Goal: Task Accomplishment & Management: Manage account settings

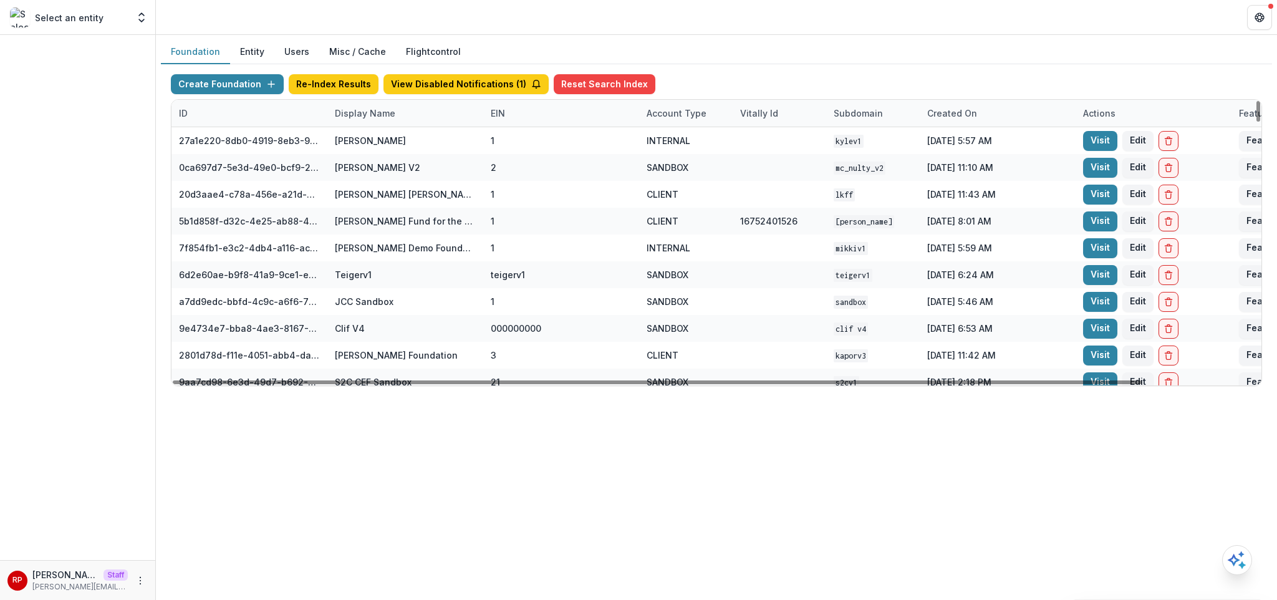
click at [408, 123] on div "Display Name" at bounding box center [405, 113] width 156 height 27
click at [399, 148] on input at bounding box center [405, 142] width 150 height 20
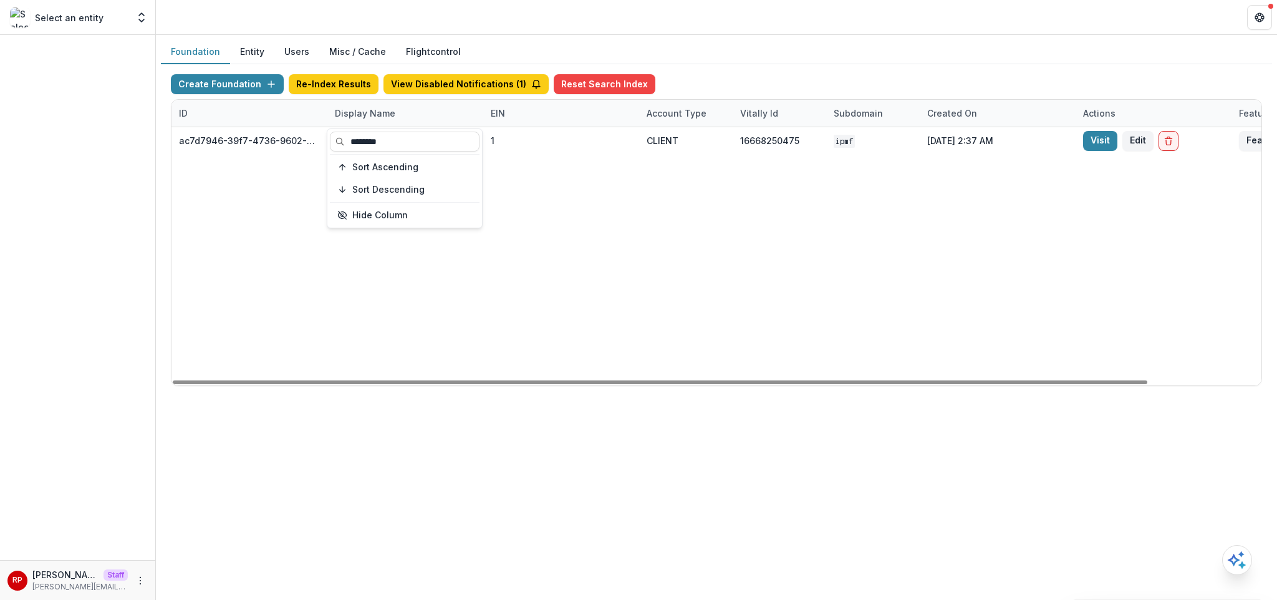
type input "********"
drag, startPoint x: 588, startPoint y: 231, endPoint x: 959, endPoint y: 225, distance: 371.1
click at [588, 231] on div "ac7d7946-39f7-4736-9602-77741f6254c5 Independence Public Media Foundation 1 CLI…" at bounding box center [780, 256] width 1216 height 258
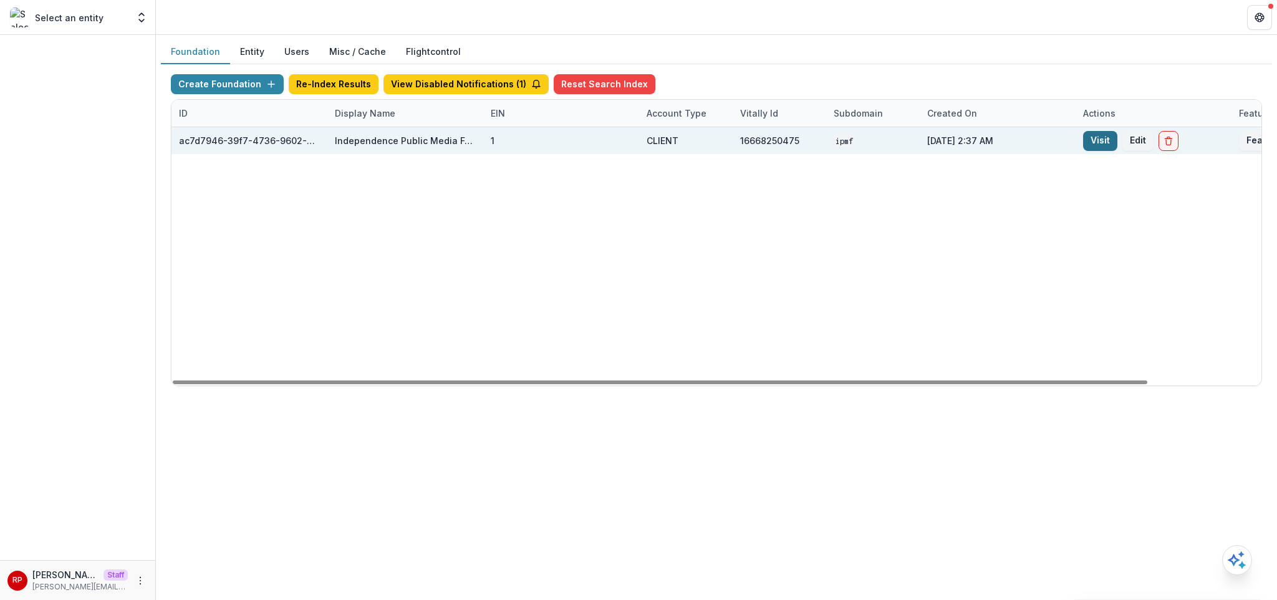
click at [1088, 142] on link "Visit" at bounding box center [1100, 141] width 34 height 20
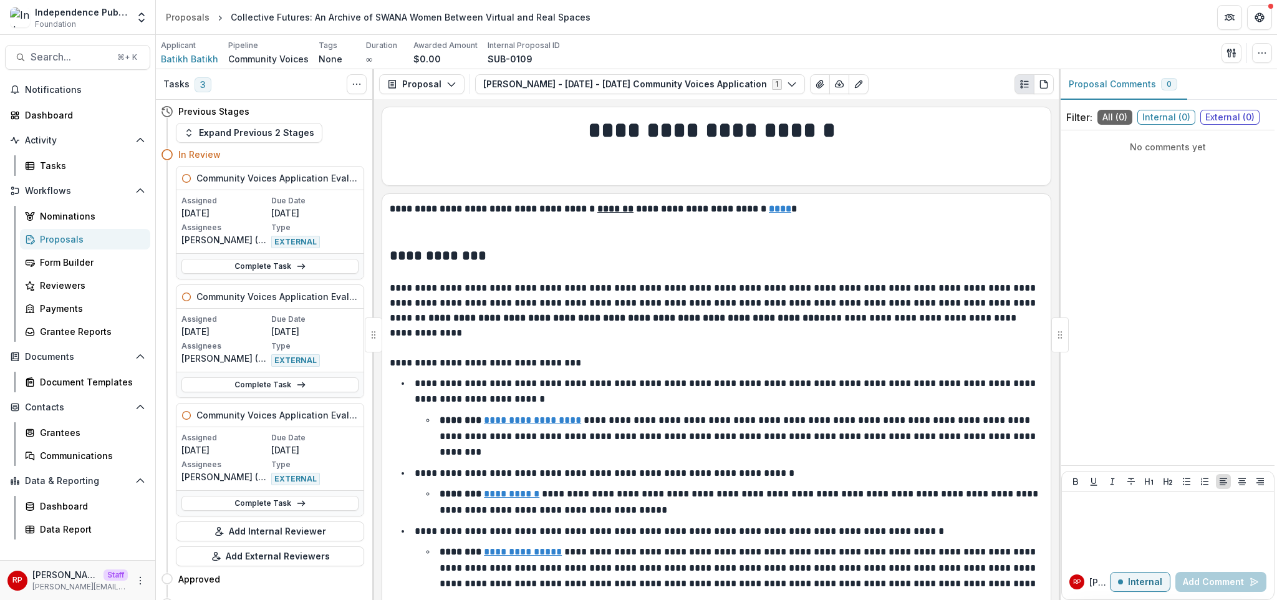
click at [939, 135] on h1 "**********" at bounding box center [715, 130] width 650 height 31
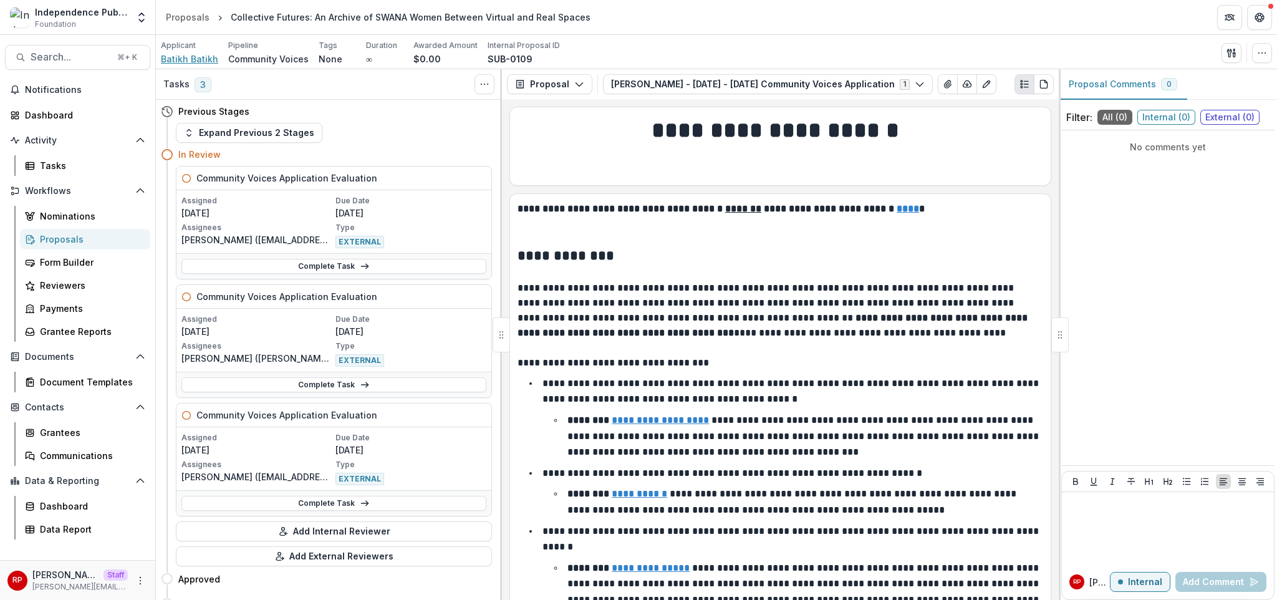
click at [196, 61] on span "Batikh Batikh" at bounding box center [189, 58] width 57 height 13
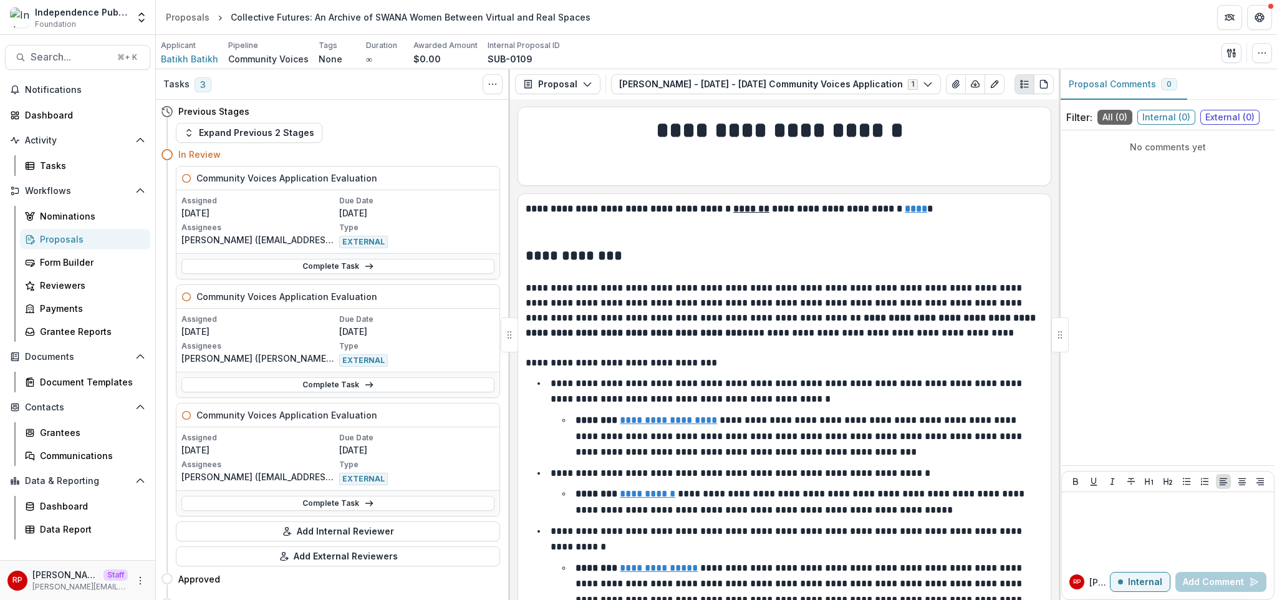
click at [452, 280] on div "Community Voices Application Evaluation Assigned 09/22/2025 Due Date 10/16/2025…" at bounding box center [330, 366] width 339 height 400
click at [211, 239] on p "Asli Dukan (maslidukan@gmail.com)" at bounding box center [258, 239] width 155 height 13
click at [212, 238] on p "Asli Dukan (maslidukan@gmail.com)" at bounding box center [258, 239] width 155 height 13
click at [211, 239] on p "Asli Dukan (maslidukan@gmail.com)" at bounding box center [258, 239] width 155 height 13
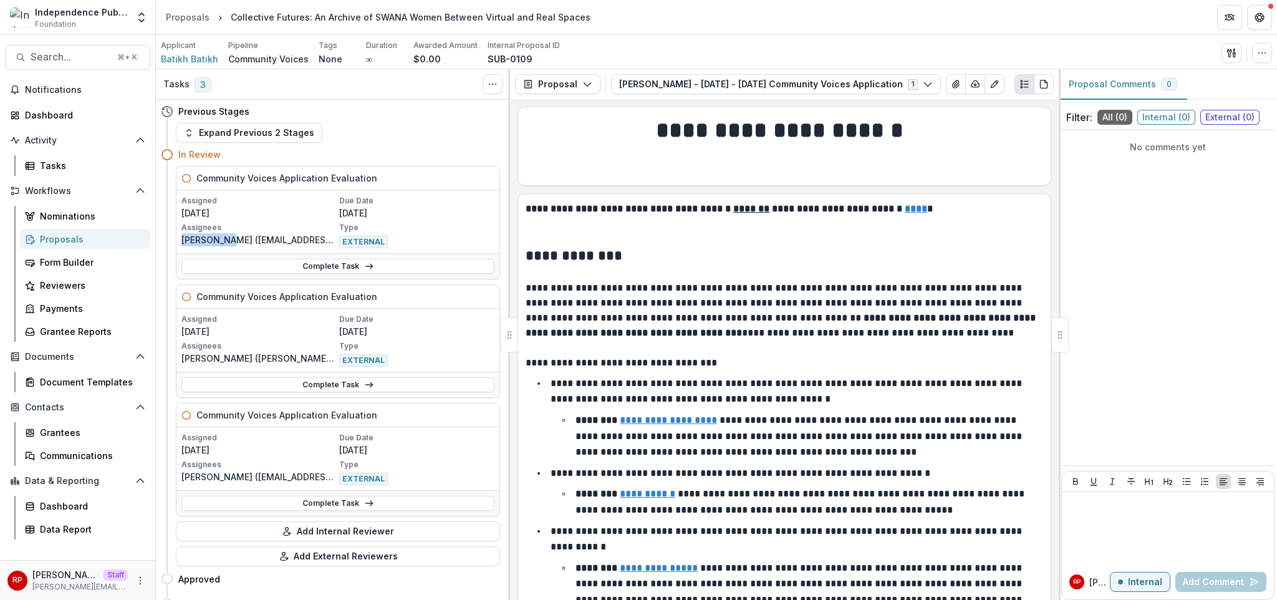
drag, startPoint x: 211, startPoint y: 239, endPoint x: 189, endPoint y: 241, distance: 22.5
click at [189, 241] on p "Asli Dukan (maslidukan@gmail.com)" at bounding box center [258, 239] width 155 height 13
click at [195, 60] on span "Batikh Batikh" at bounding box center [189, 58] width 57 height 13
click at [191, 59] on span "Batikh Batikh" at bounding box center [189, 58] width 57 height 13
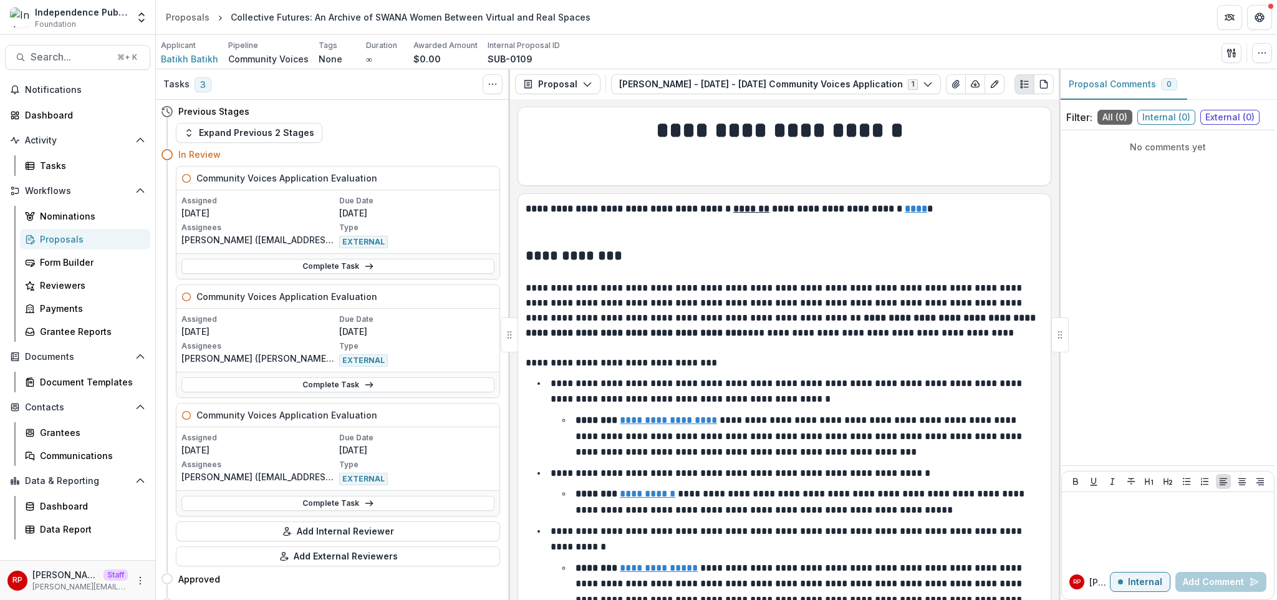
drag, startPoint x: 142, startPoint y: 582, endPoint x: 164, endPoint y: 573, distance: 24.3
click at [142, 582] on icon "More" at bounding box center [140, 581] width 10 height 10
click at [223, 556] on link "User Settings" at bounding box center [222, 554] width 133 height 21
click at [207, 240] on p "Asli Dukan (maslidukan@gmail.com)" at bounding box center [258, 239] width 155 height 13
drag, startPoint x: 207, startPoint y: 240, endPoint x: 192, endPoint y: 239, distance: 15.0
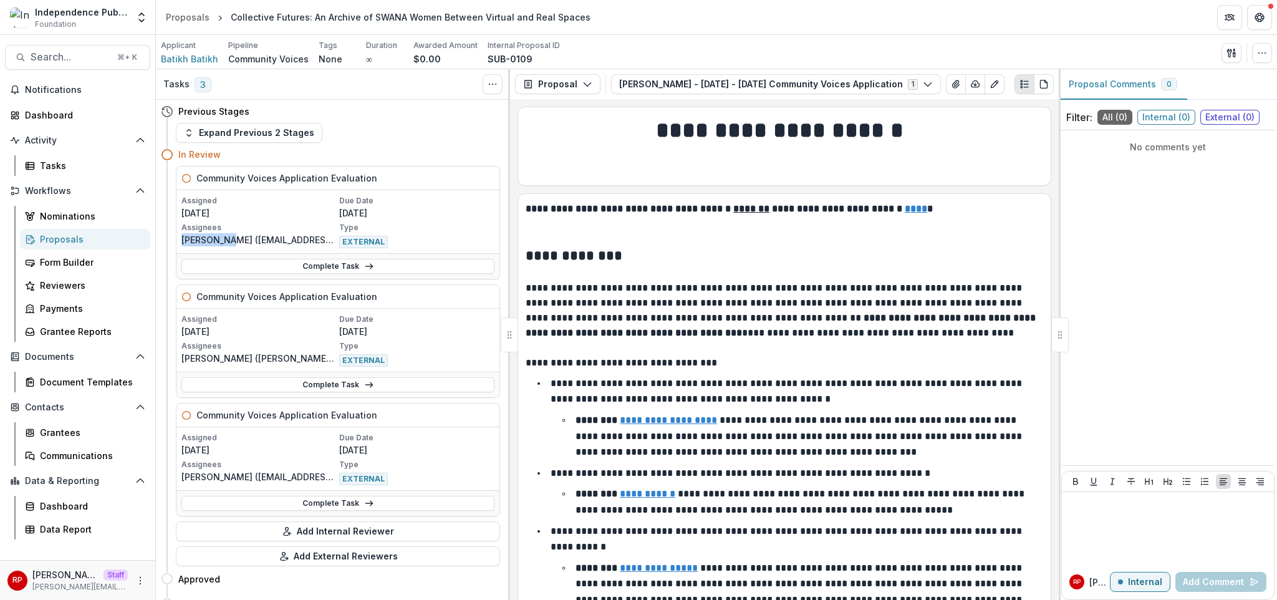
click at [192, 239] on p "Asli Dukan (maslidukan@gmail.com)" at bounding box center [258, 239] width 155 height 13
copy p "Asli Dukan"
click at [807, 221] on p at bounding box center [785, 223] width 518 height 15
click at [439, 221] on div "Assigned 09/22/2025 Due Date 10/16/2025 Assignees Asli Dukan (maslidukan@gmail.…" at bounding box center [337, 221] width 313 height 53
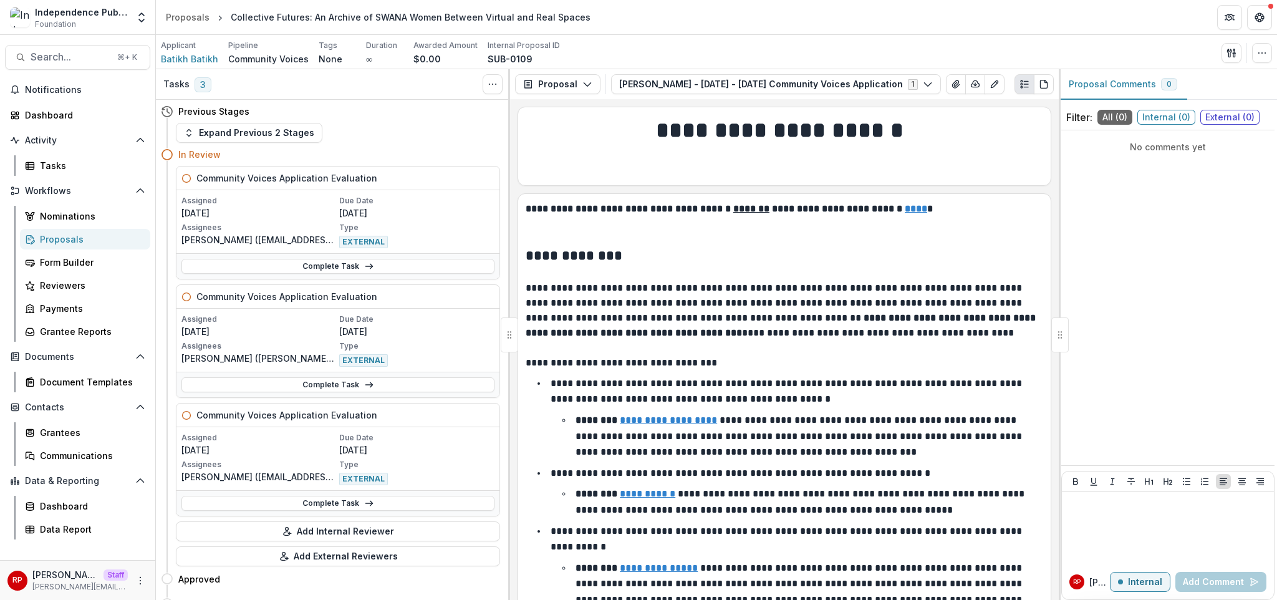
click at [624, 208] on strong "**********" at bounding box center [715, 208] width 379 height 9
click at [624, 178] on h1 at bounding box center [785, 162] width 518 height 31
click at [614, 173] on h1 at bounding box center [785, 162] width 518 height 31
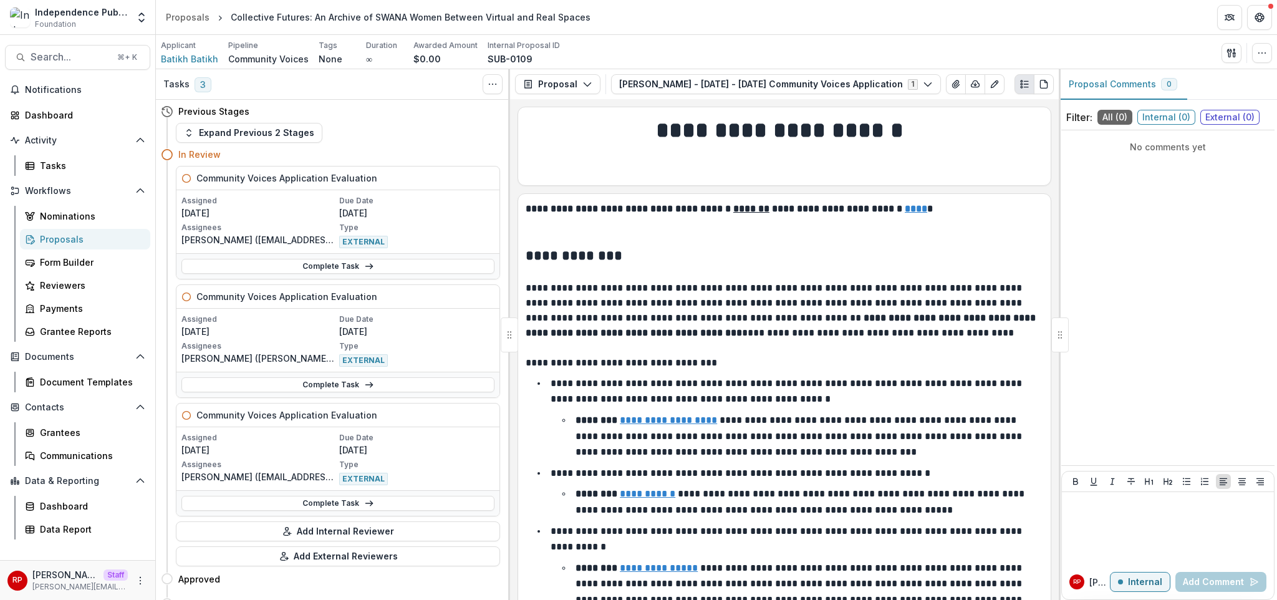
click at [518, 188] on div "**********" at bounding box center [784, 349] width 549 height 501
click at [518, 176] on div "**********" at bounding box center [785, 146] width 534 height 79
click at [62, 164] on div "Tasks" at bounding box center [90, 165] width 100 height 13
click at [85, 291] on div "Reviewers" at bounding box center [90, 285] width 100 height 13
click at [494, 55] on p "SUB-0109" at bounding box center [510, 58] width 45 height 13
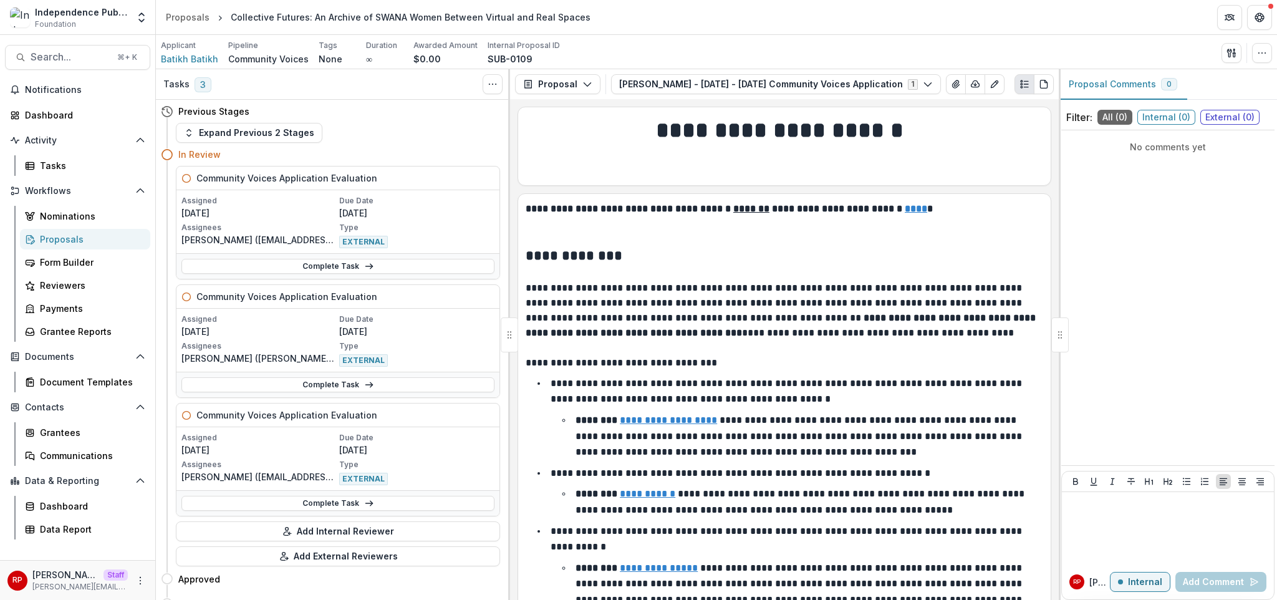
click at [494, 55] on p "SUB-0109" at bounding box center [510, 58] width 45 height 13
copy div "SUB-0109 Send Email Proposal Files Edit Viewers View All Reviews View Related E…"
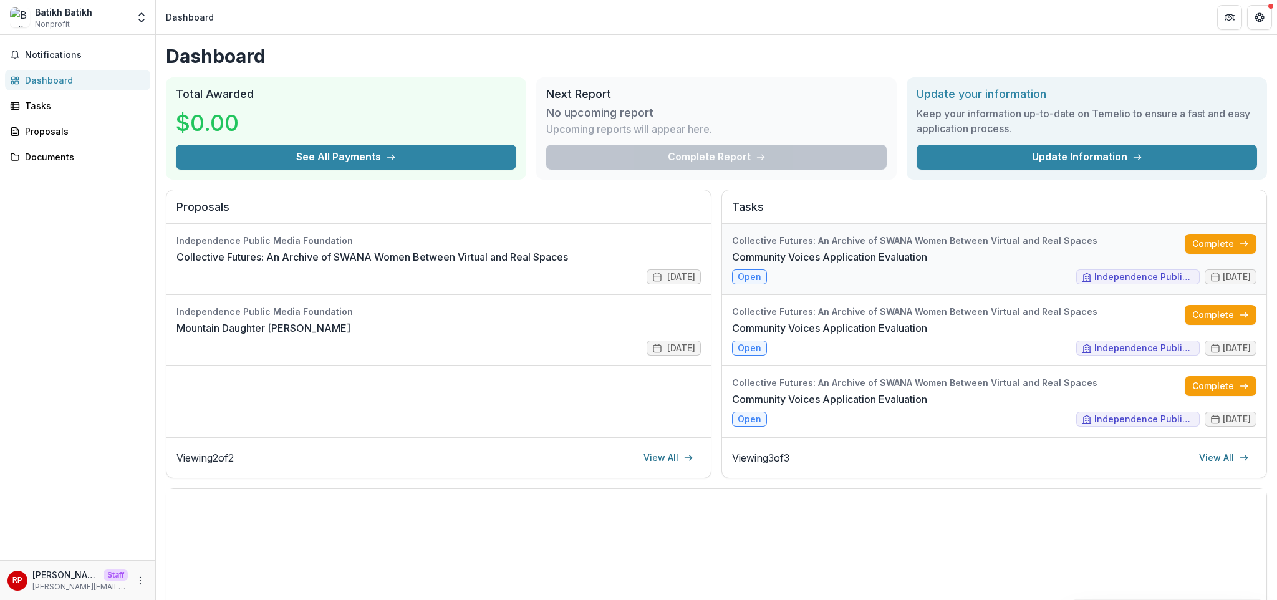
click at [911, 264] on link "Community Voices Application Evaluation" at bounding box center [829, 256] width 195 height 15
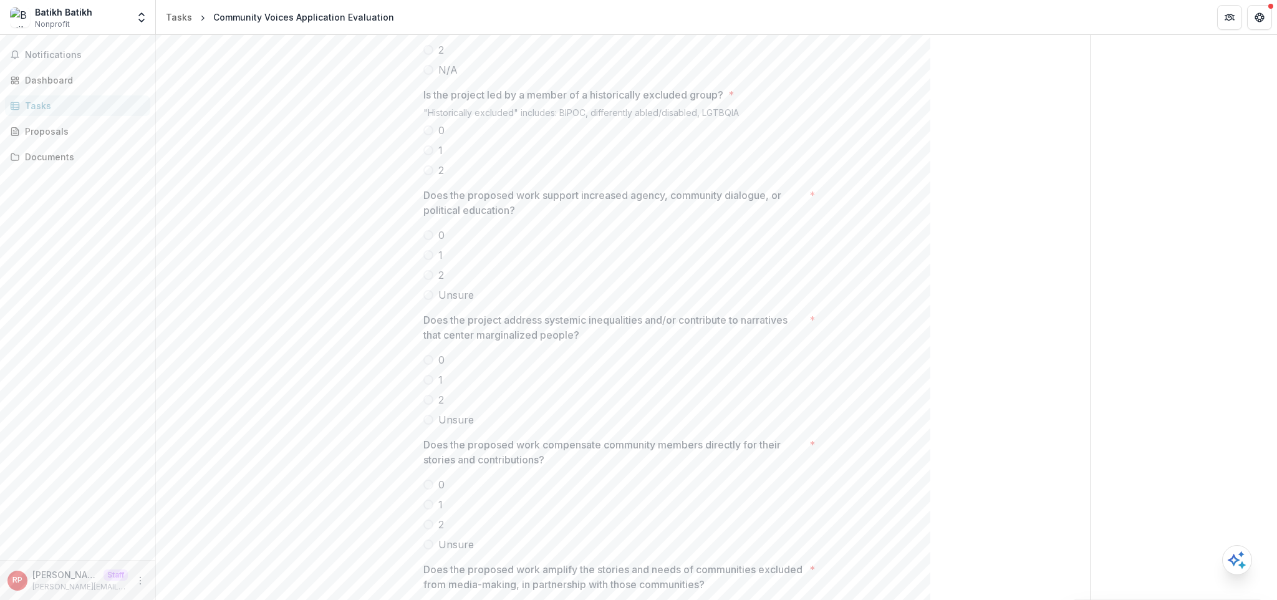
scroll to position [822, 0]
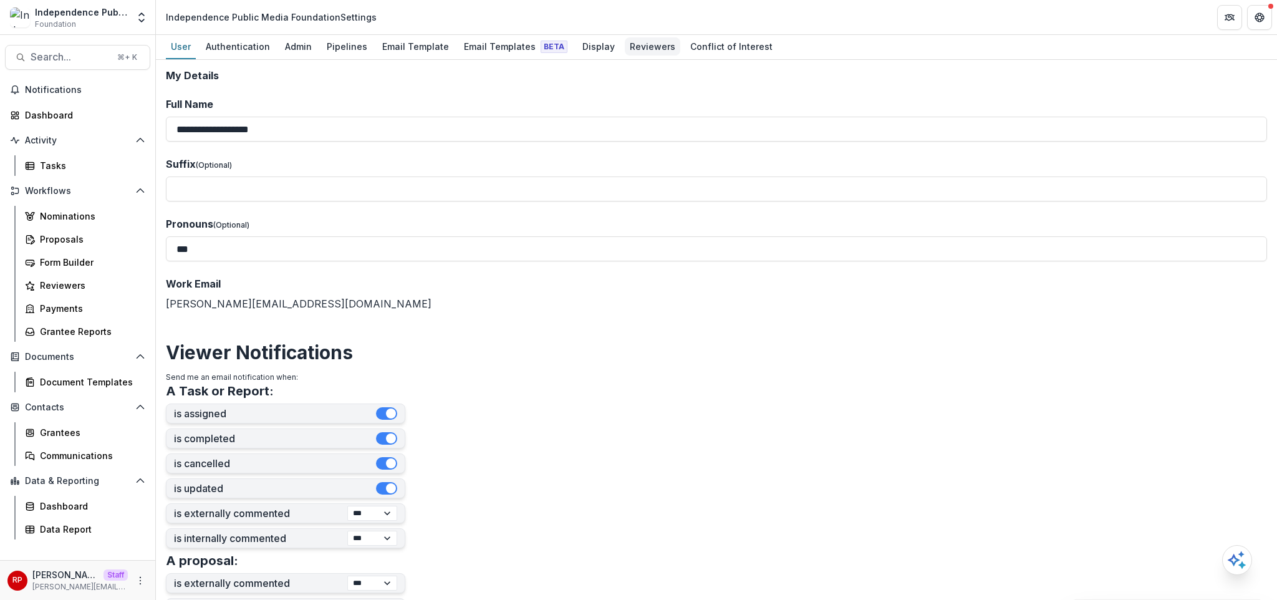
click at [633, 48] on div "Reviewers" at bounding box center [653, 46] width 56 height 18
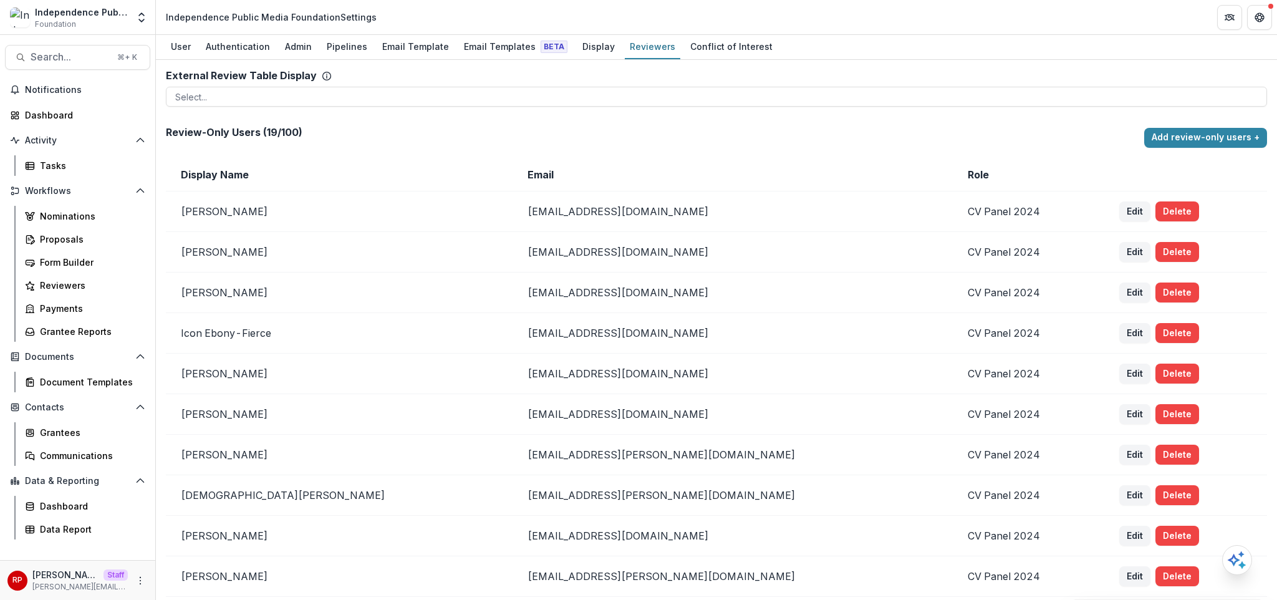
scroll to position [382, 0]
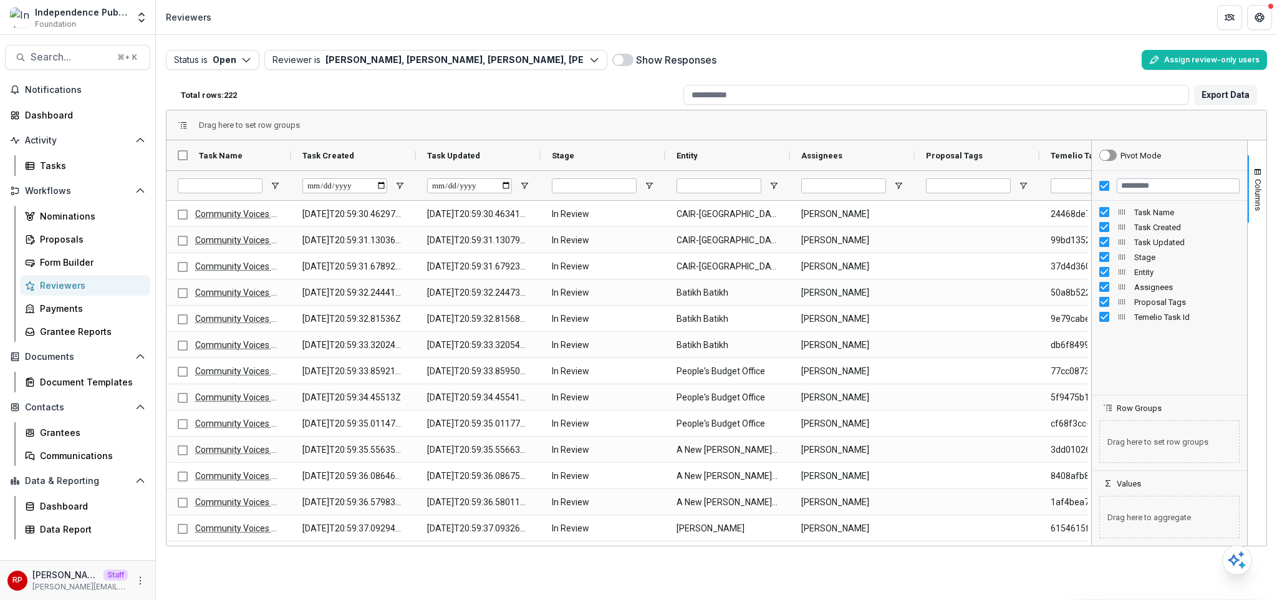
click at [606, 89] on div "Total rows: 222" at bounding box center [427, 94] width 503 height 19
click at [853, 186] on input "Assignees Filter Input" at bounding box center [843, 185] width 85 height 15
type input "****"
click at [737, 184] on input "Entity Filter Input" at bounding box center [719, 185] width 85 height 15
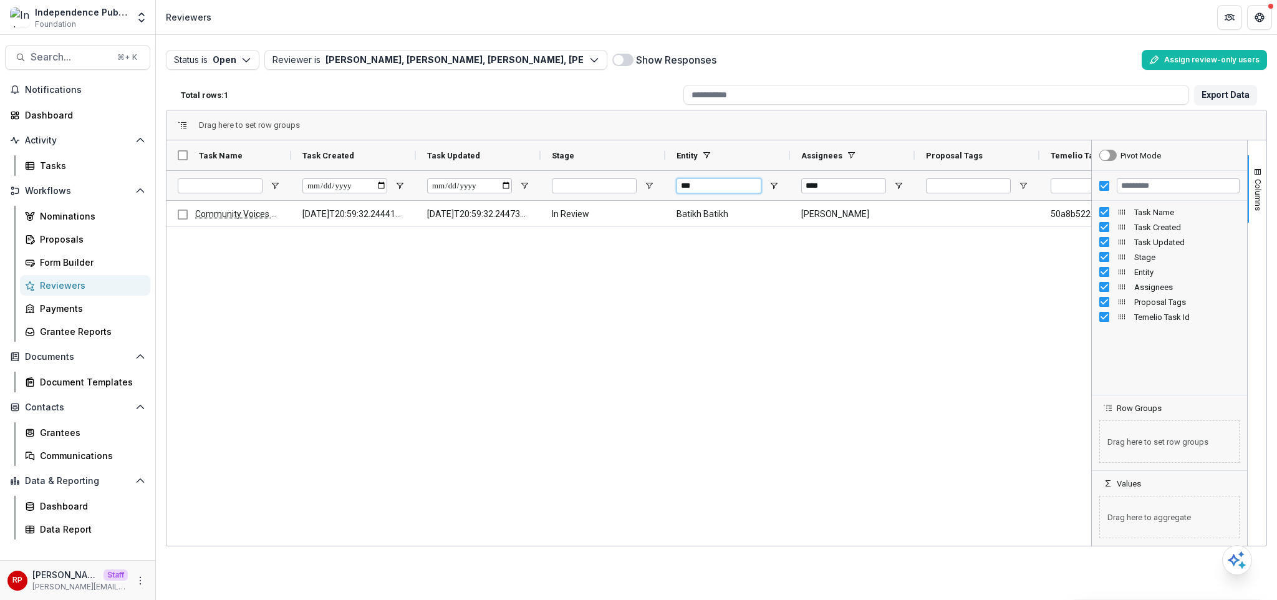
type input "***"
click at [758, 260] on div "Community Voices Application Evaluation 2025-09-22T20:59:32.244413Z 2025-09-22T…" at bounding box center [629, 371] width 925 height 341
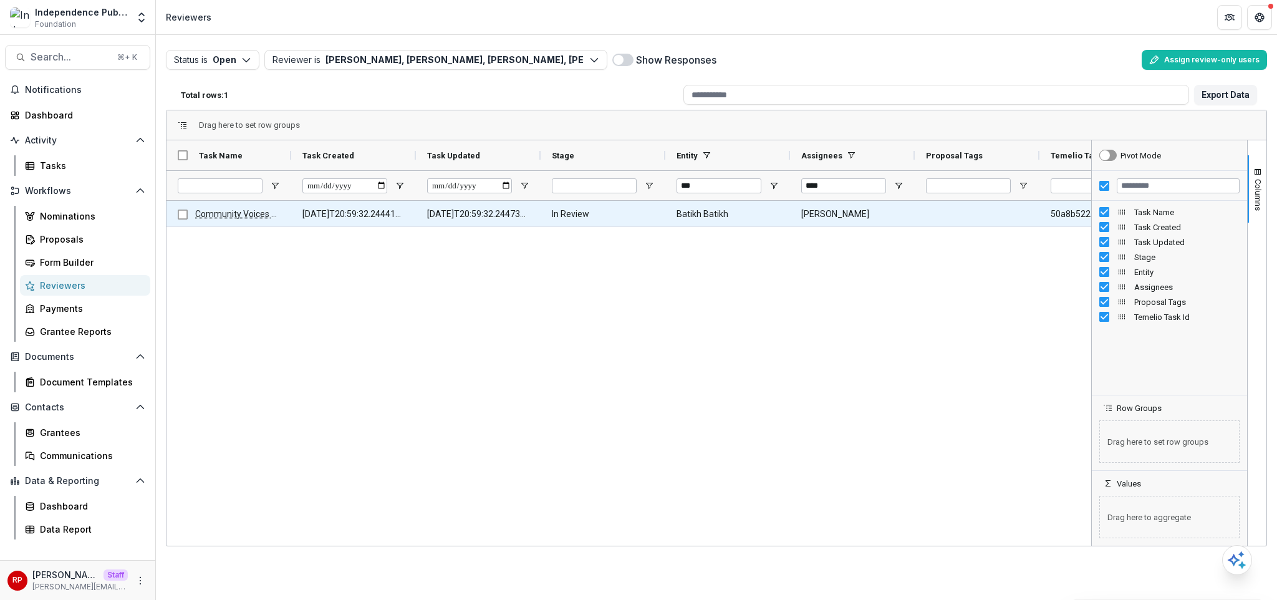
click at [221, 211] on link "Community Voices Application Evaluation" at bounding box center [276, 214] width 163 height 10
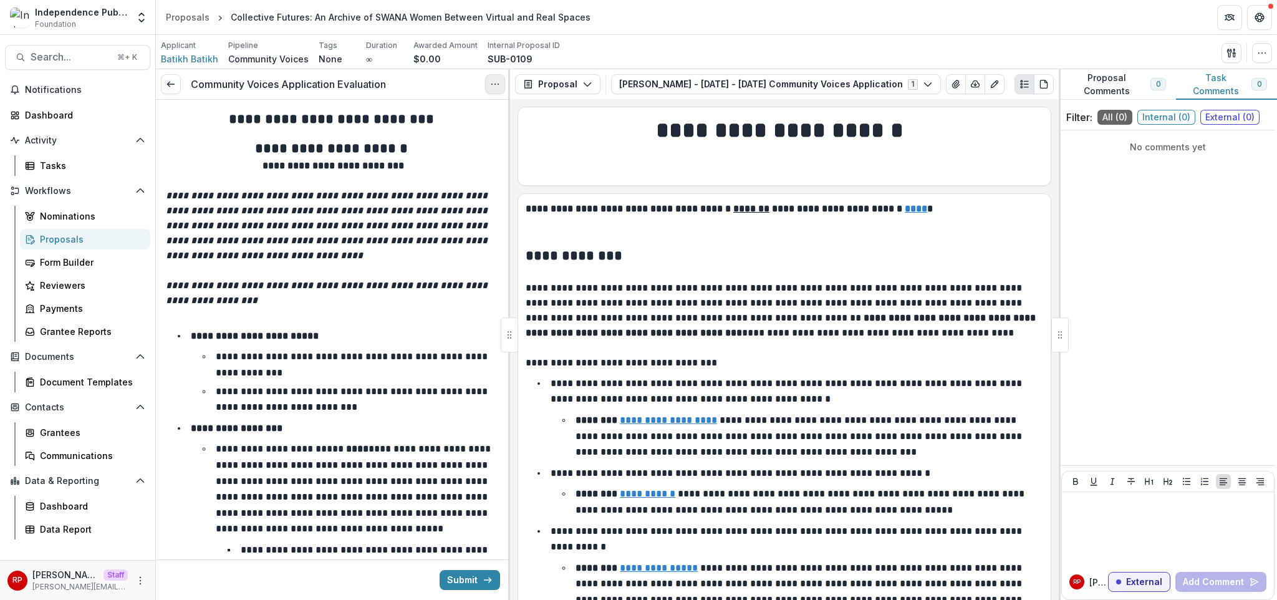
click at [493, 84] on icon "Options" at bounding box center [495, 84] width 10 height 10
click at [451, 111] on link "View task" at bounding box center [435, 112] width 133 height 21
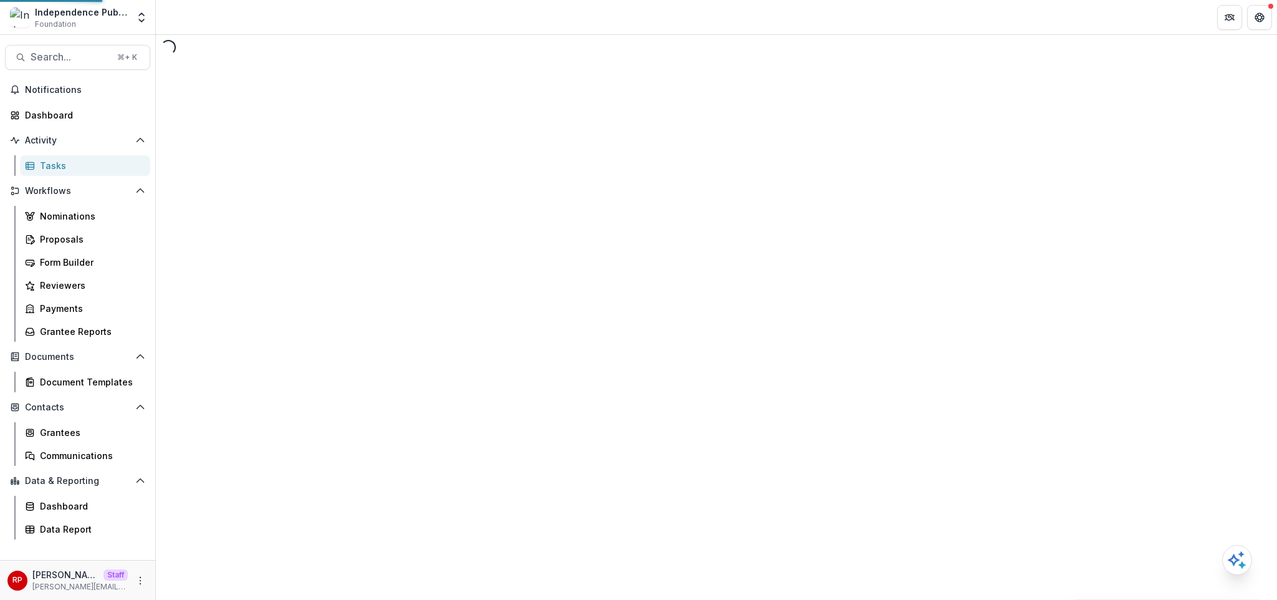
select select "********"
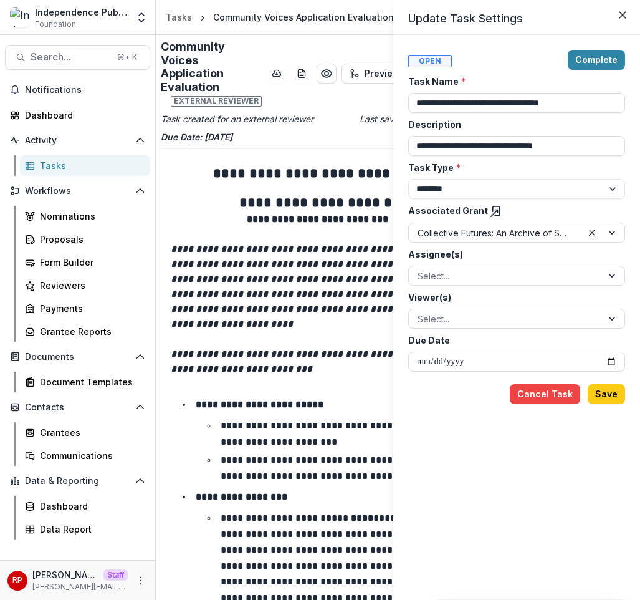
click at [525, 463] on div "**********" at bounding box center [516, 317] width 217 height 535
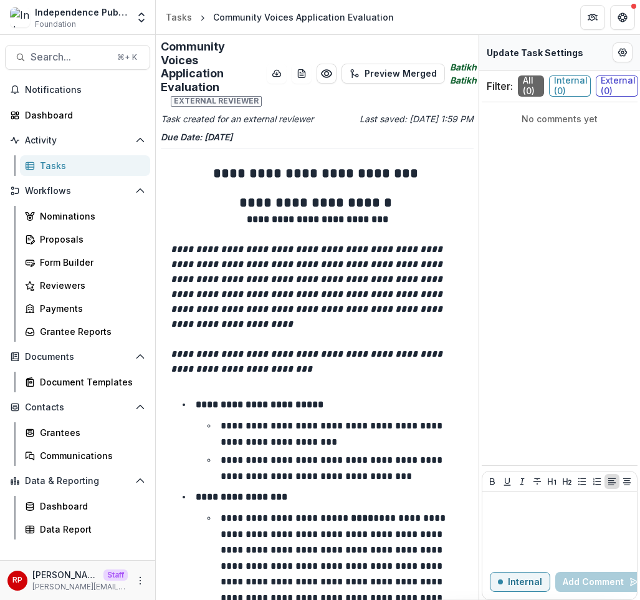
click at [538, 455] on div "No comments yet" at bounding box center [560, 301] width 156 height 389
click at [567, 178] on div "No comments yet" at bounding box center [560, 301] width 156 height 389
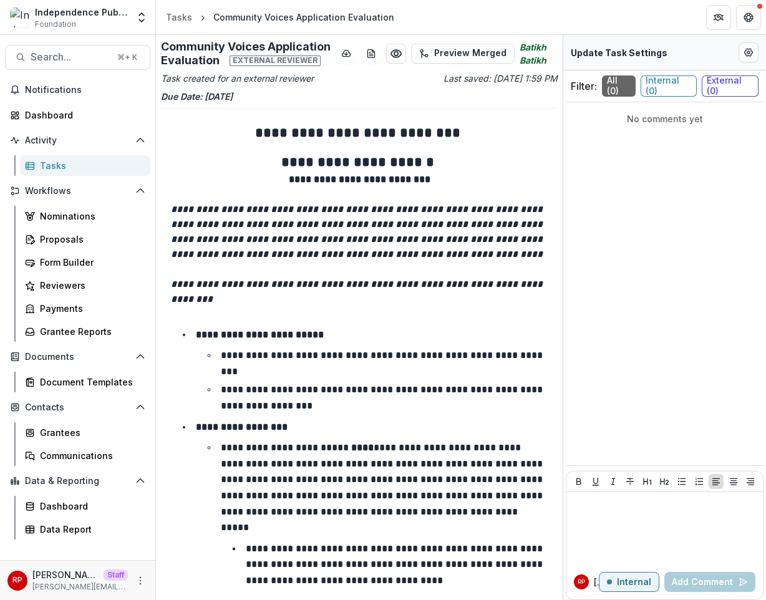
drag, startPoint x: 727, startPoint y: 243, endPoint x: 536, endPoint y: 229, distance: 192.0
click at [726, 243] on div "No comments yet" at bounding box center [665, 301] width 198 height 389
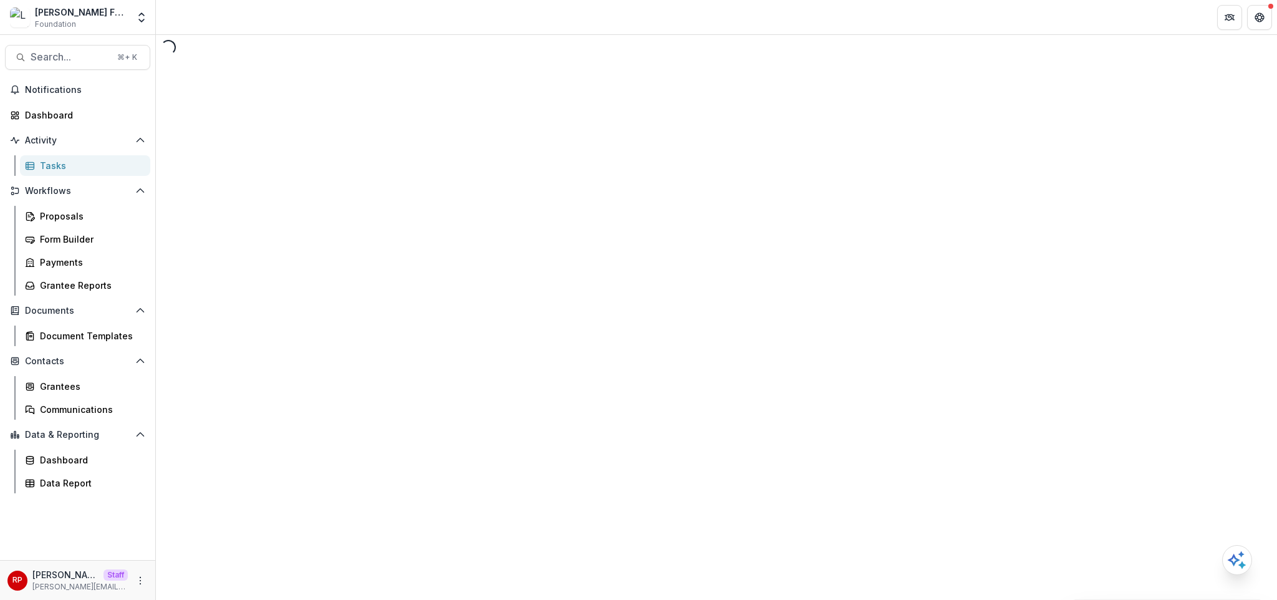
select select "********"
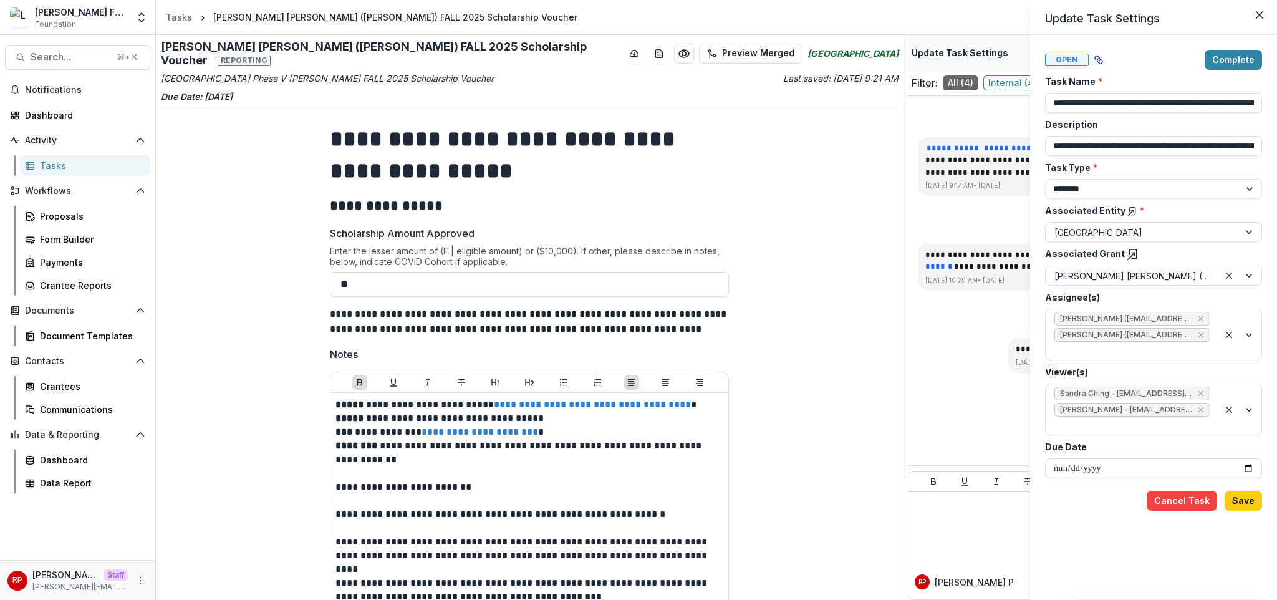
click at [786, 175] on div "**********" at bounding box center [638, 300] width 1277 height 600
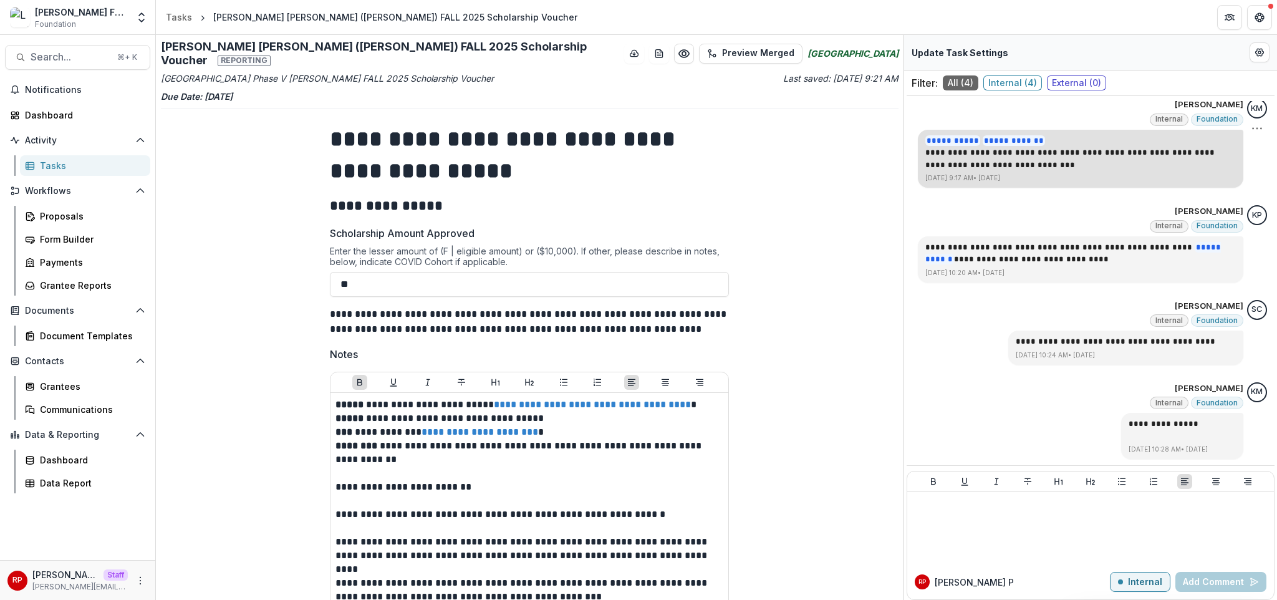
scroll to position [8, 0]
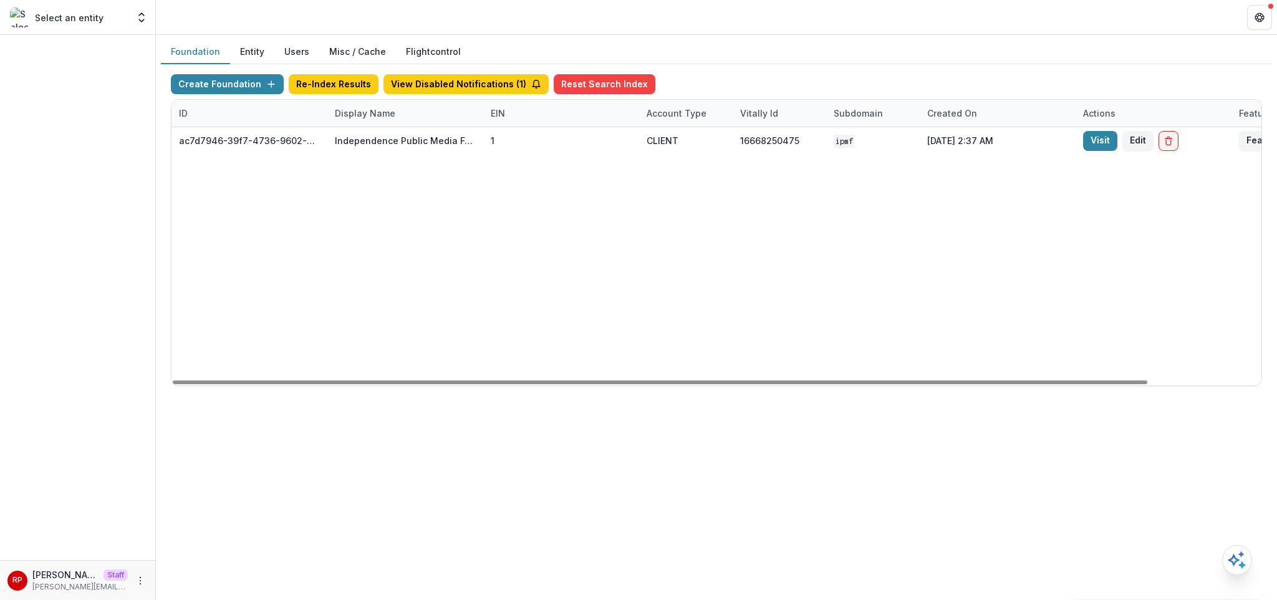
click at [761, 54] on div "Foundation Entity Users Misc / Cache Flightcontrol" at bounding box center [716, 52] width 1111 height 24
